Goal: Task Accomplishment & Management: Complete application form

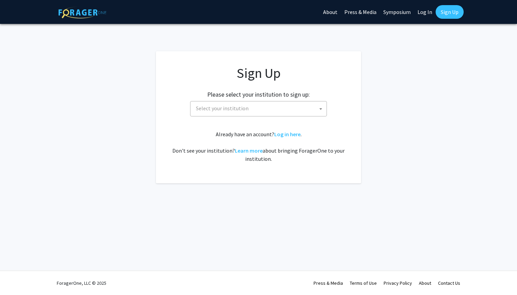
click at [269, 105] on span "Select your institution" at bounding box center [259, 109] width 133 height 14
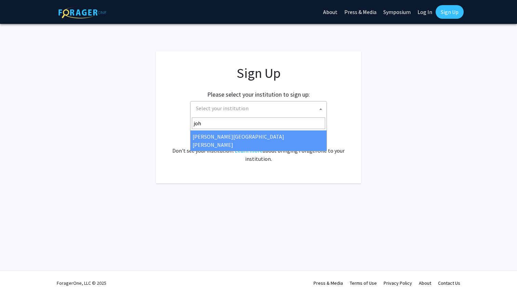
type input "joh"
select select "1"
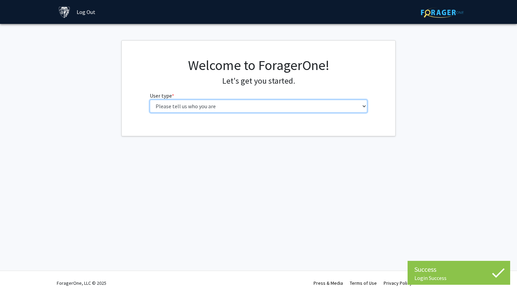
select select "1: undergrad"
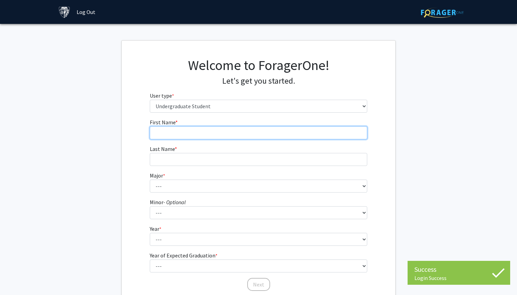
click at [273, 131] on input "First Name * required" at bounding box center [259, 132] width 218 height 13
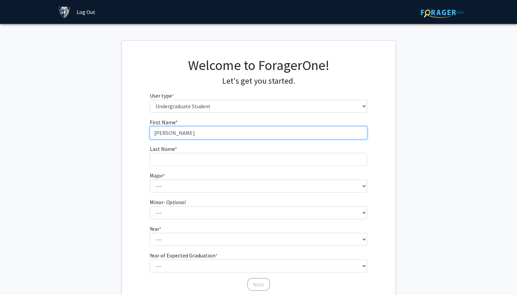
type input "[PERSON_NAME]"
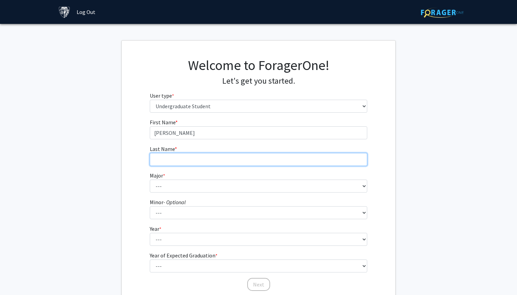
click at [220, 164] on input "Last Name * required" at bounding box center [259, 159] width 218 height 13
type input "[PERSON_NAME]"
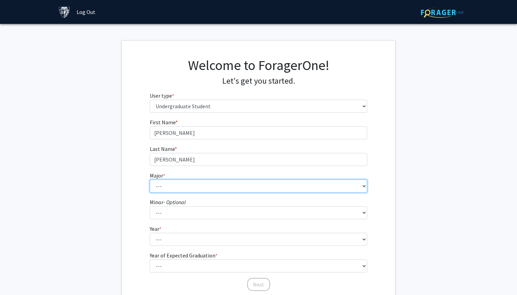
select select "41: 55"
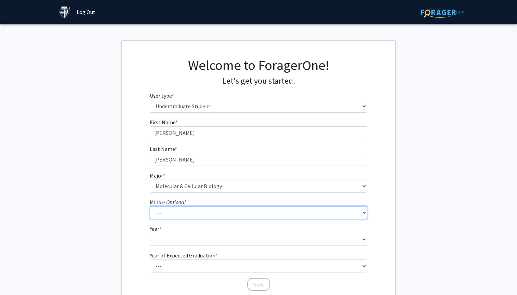
select select "5: 17"
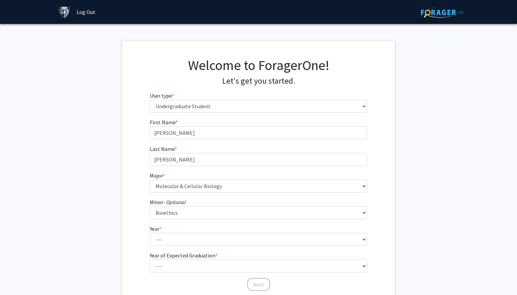
click at [146, 220] on div "First Name * required [PERSON_NAME] Name * required [PERSON_NAME] Major * requi…" at bounding box center [259, 205] width 228 height 174
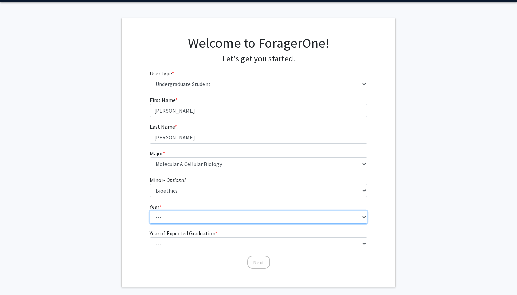
select select "1: first-year"
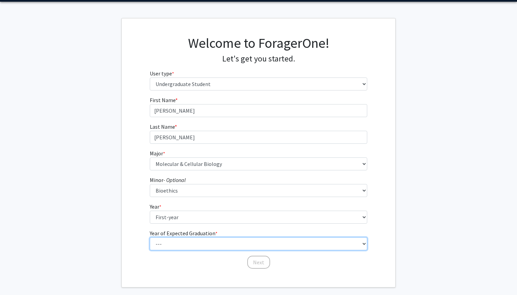
select select "5: 2029"
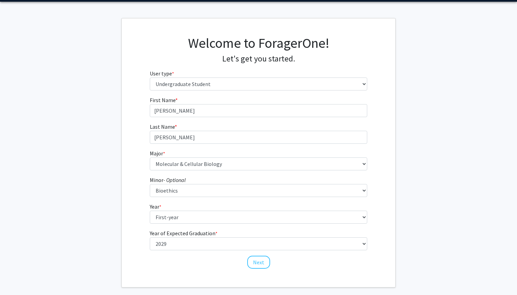
click at [164, 265] on div "First Name * required [PERSON_NAME] Name * required [PERSON_NAME] Major * requi…" at bounding box center [259, 183] width 228 height 174
click at [254, 261] on button "Next" at bounding box center [258, 262] width 23 height 13
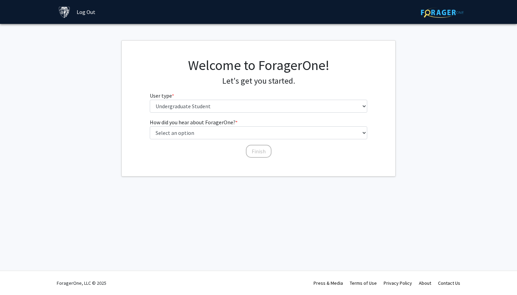
scroll to position [0, 0]
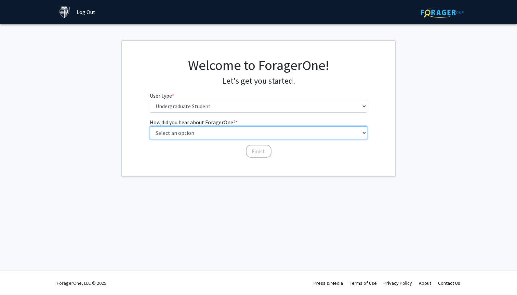
select select "2: faculty_recommendation"
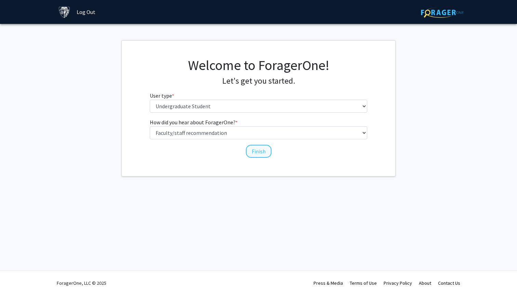
click at [255, 152] on button "Finish" at bounding box center [259, 151] width 26 height 13
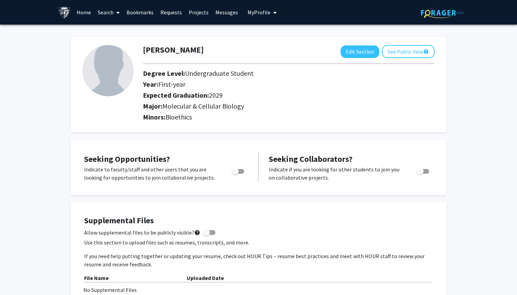
click at [107, 14] on link "Search" at bounding box center [108, 12] width 29 height 24
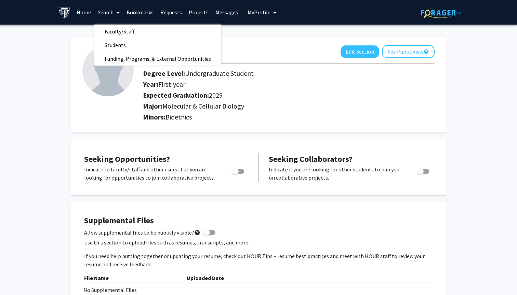
click at [87, 13] on link "Home" at bounding box center [83, 12] width 21 height 24
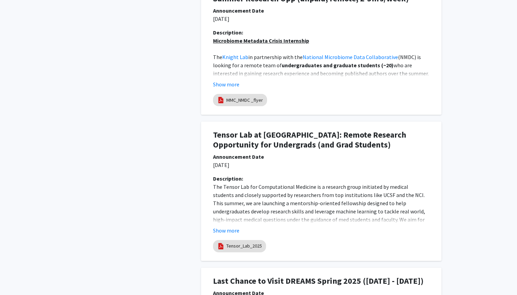
scroll to position [547, 0]
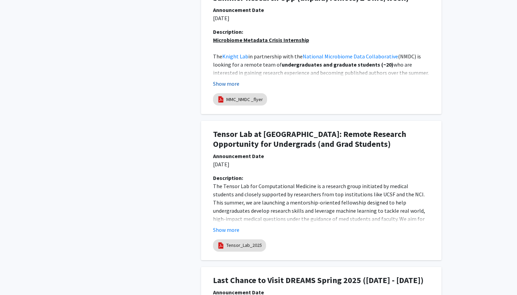
click at [228, 82] on button "Show more" at bounding box center [226, 84] width 26 height 8
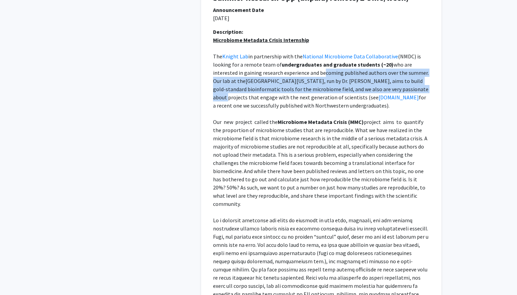
drag, startPoint x: 295, startPoint y: 72, endPoint x: 410, endPoint y: 87, distance: 115.8
click at [410, 87] on p "The Knight Lab in partnership with the National Microbiome Data Collaborative (…" at bounding box center [321, 80] width 216 height 57
click at [410, 87] on span ", run by Dr. [PERSON_NAME], aims to build gold-standard bioinformatic tools for…" at bounding box center [321, 89] width 216 height 23
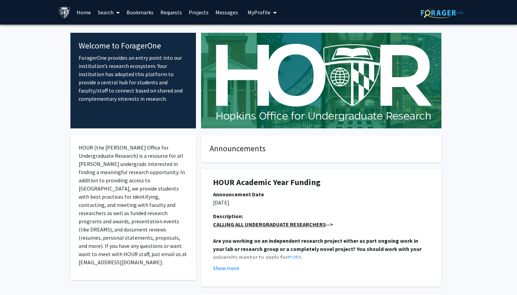
scroll to position [0, 0]
click at [116, 12] on span at bounding box center [116, 13] width 6 height 24
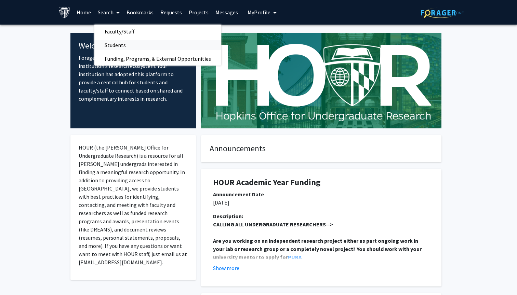
click at [120, 46] on span "Students" at bounding box center [115, 45] width 42 height 14
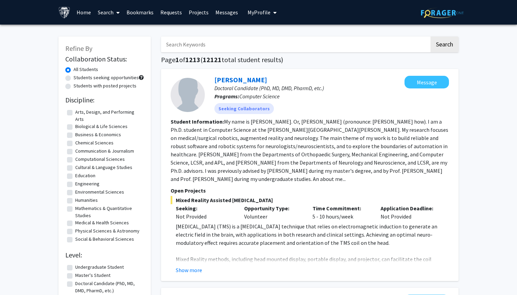
click at [114, 13] on span at bounding box center [116, 13] width 6 height 24
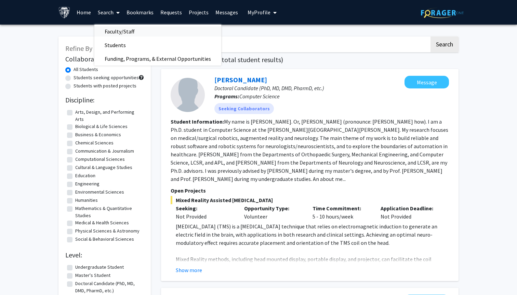
click at [121, 33] on span "Faculty/Staff" at bounding box center [119, 32] width 50 height 14
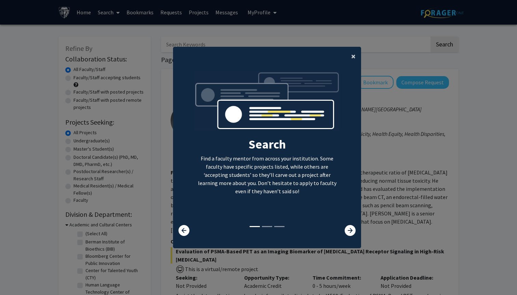
click at [351, 54] on span "×" at bounding box center [353, 56] width 4 height 11
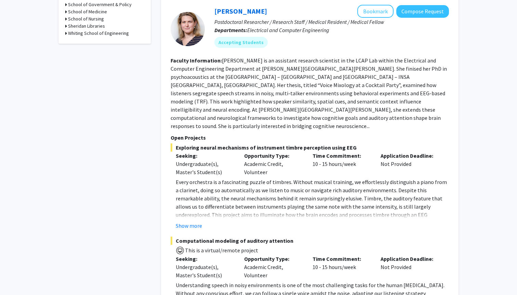
scroll to position [376, 0]
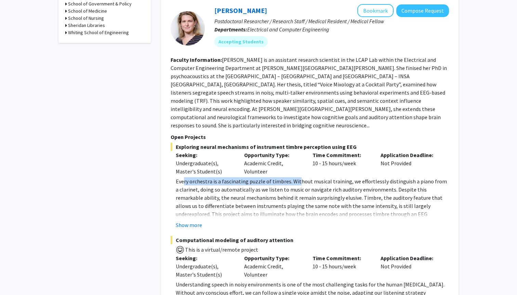
drag, startPoint x: 184, startPoint y: 150, endPoint x: 296, endPoint y: 151, distance: 111.8
click at [296, 177] on p "Every orchestra is a fascinating puzzle of timbres. Without musical training, w…" at bounding box center [312, 210] width 273 height 66
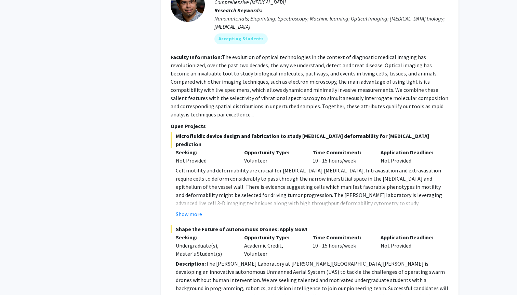
scroll to position [1474, 0]
drag, startPoint x: 222, startPoint y: 216, endPoint x: 322, endPoint y: 217, distance: 99.8
click at [322, 259] on p "Description: The [PERSON_NAME] Laboratory at [PERSON_NAME][GEOGRAPHIC_DATA][PER…" at bounding box center [312, 283] width 273 height 49
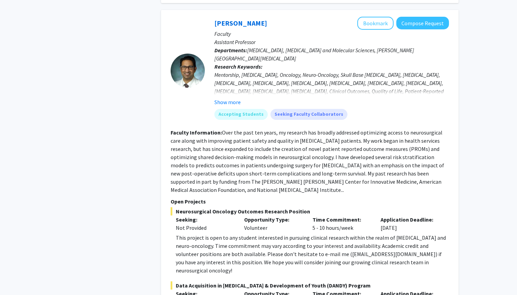
scroll to position [1797, 0]
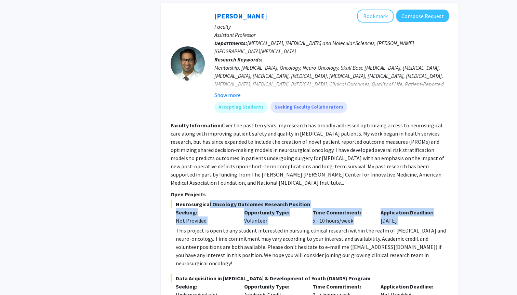
drag, startPoint x: 205, startPoint y: 146, endPoint x: 416, endPoint y: 170, distance: 212.2
click at [416, 200] on div "Neurosurgical Oncology Outcomes Research Position Seeking: Not Provided Opportu…" at bounding box center [310, 233] width 278 height 67
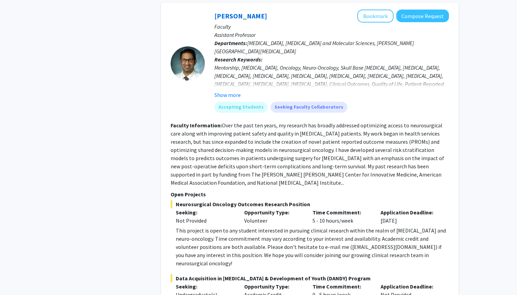
click at [416, 227] on div "This project is open to any student interested in pursuing clinical research wi…" at bounding box center [312, 247] width 273 height 41
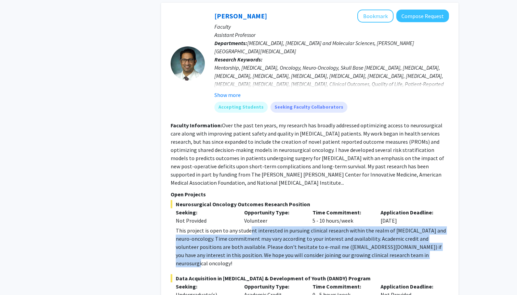
drag, startPoint x: 249, startPoint y: 175, endPoint x: 414, endPoint y: 203, distance: 167.0
click at [414, 227] on div "This project is open to any student interested in pursuing clinical research wi…" at bounding box center [312, 247] width 273 height 41
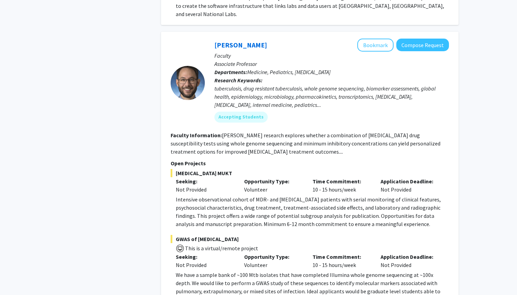
scroll to position [3263, 0]
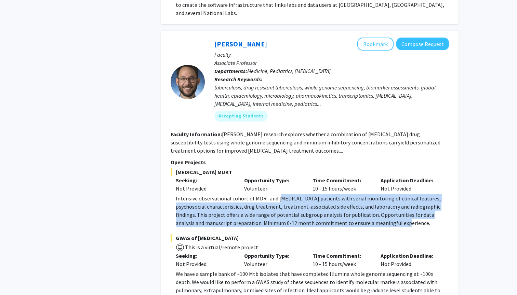
drag, startPoint x: 278, startPoint y: 108, endPoint x: 400, endPoint y: 134, distance: 124.1
click at [400, 194] on p "Intensive observational cohort of MDR- and [MEDICAL_DATA] patients with serial …" at bounding box center [312, 210] width 273 height 33
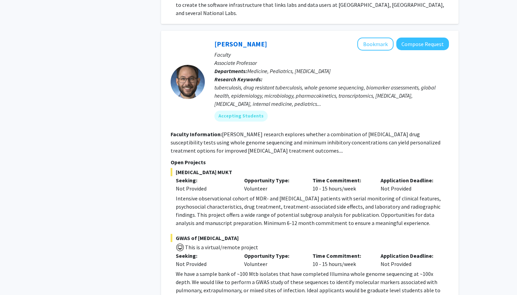
scroll to position [3274, 0]
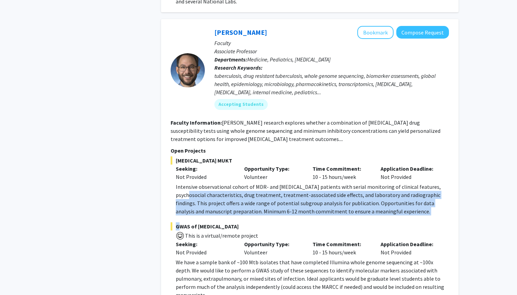
drag, startPoint x: 399, startPoint y: 127, endPoint x: 175, endPoint y: 106, distance: 224.8
click at [175, 157] on fg-project-list "[MEDICAL_DATA] MUKT Seeking: Not Provided Opportunity Type: Volunteer Time Comm…" at bounding box center [310, 275] width 278 height 237
click at [175, 183] on fg-read-more "Intensive observational cohort of MDR- and [MEDICAL_DATA] patients with serial …" at bounding box center [310, 199] width 278 height 33
drag, startPoint x: 177, startPoint y: 105, endPoint x: 406, endPoint y: 125, distance: 230.5
click at [406, 183] on p "Intensive observational cohort of MDR- and [MEDICAL_DATA] patients with serial …" at bounding box center [312, 199] width 273 height 33
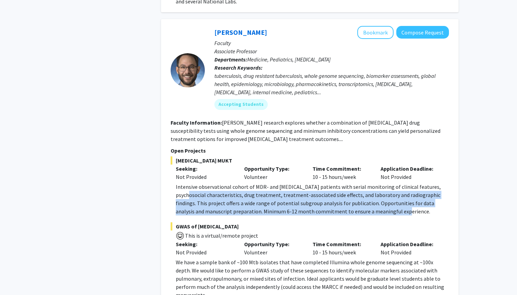
click at [406, 183] on p "Intensive observational cohort of MDR- and [MEDICAL_DATA] patients with serial …" at bounding box center [312, 199] width 273 height 33
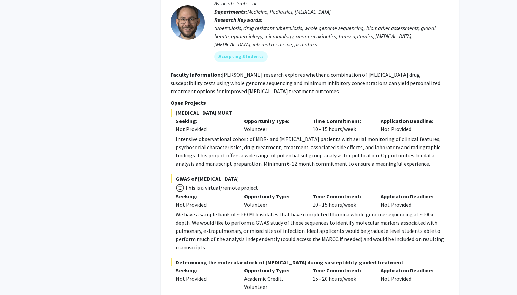
scroll to position [3328, 0]
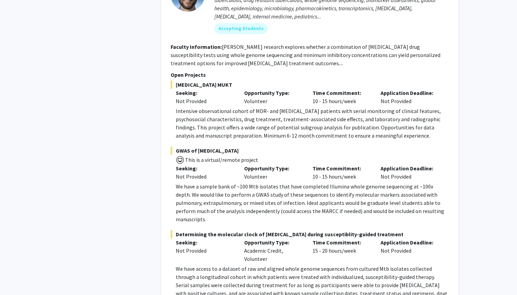
scroll to position [3358, 0]
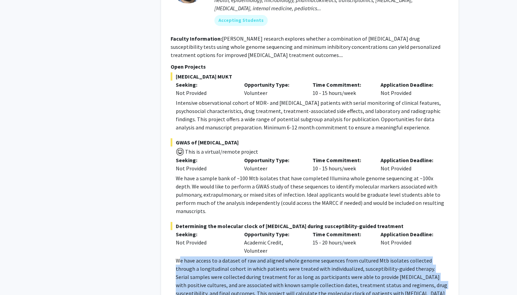
drag, startPoint x: 178, startPoint y: 163, endPoint x: 376, endPoint y: 226, distance: 207.4
click at [376, 257] on fg-read-more "We have access to a dataset of raw and aligned whole genome sequences from cult…" at bounding box center [310, 299] width 278 height 85
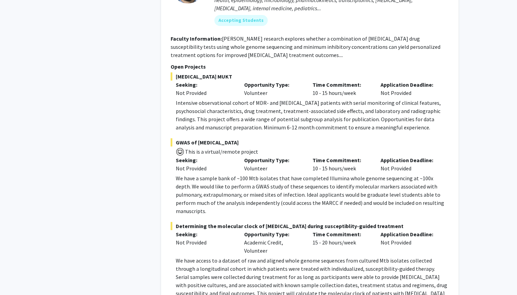
click at [376, 257] on fg-read-more "We have access to a dataset of raw and aligned whole genome sequences from cult…" at bounding box center [310, 299] width 278 height 85
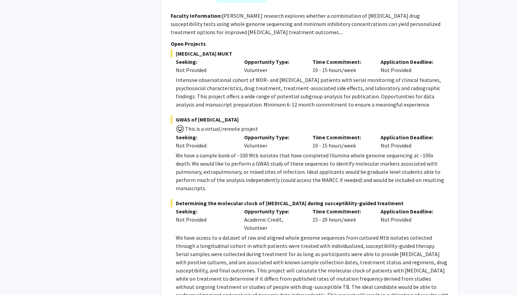
scroll to position [3220, 0]
